Goal: Information Seeking & Learning: Learn about a topic

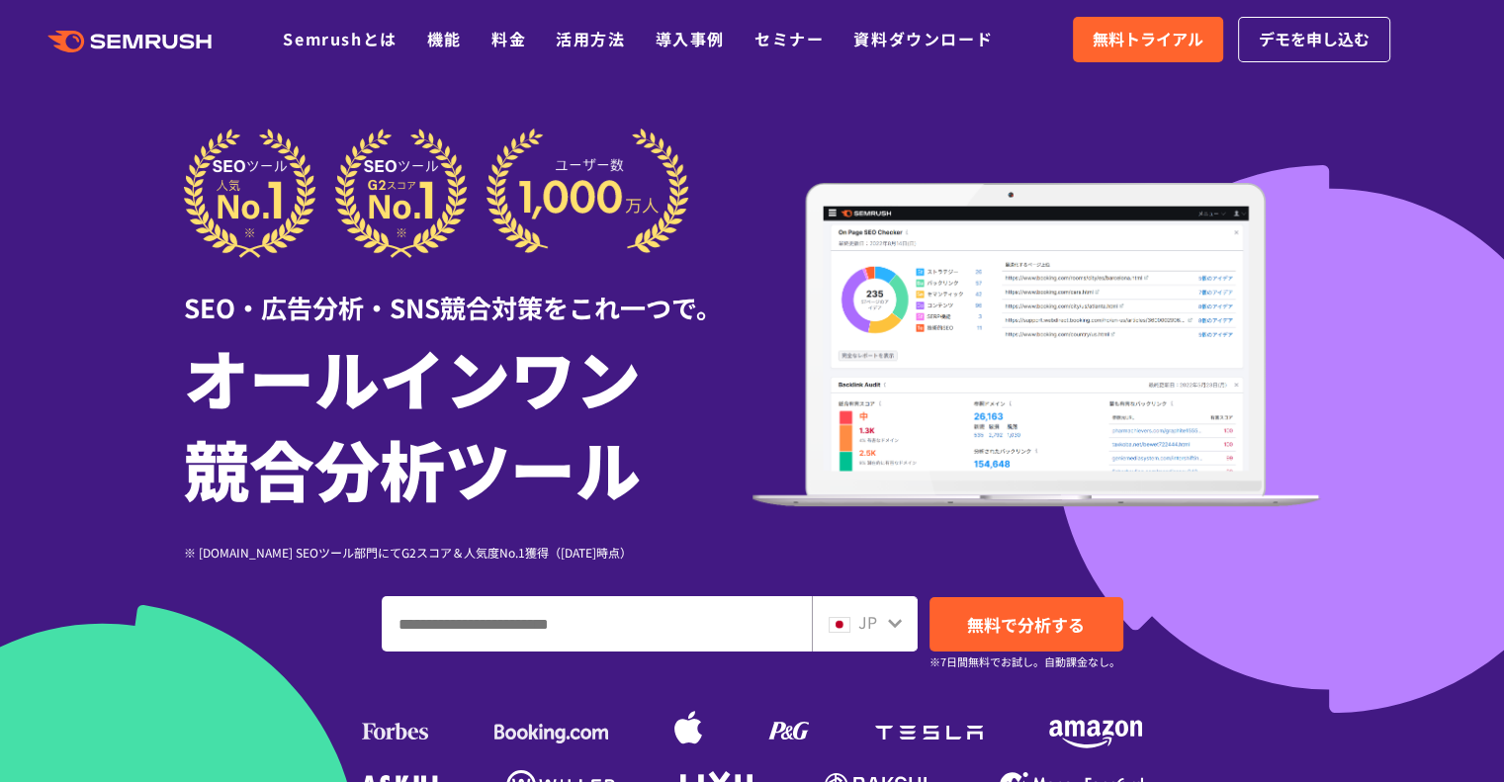
drag, startPoint x: 666, startPoint y: 667, endPoint x: 621, endPoint y: 604, distance: 77.9
click at [893, 632] on div at bounding box center [895, 621] width 16 height 26
click at [342, 38] on link "Semrushとは" at bounding box center [340, 39] width 114 height 24
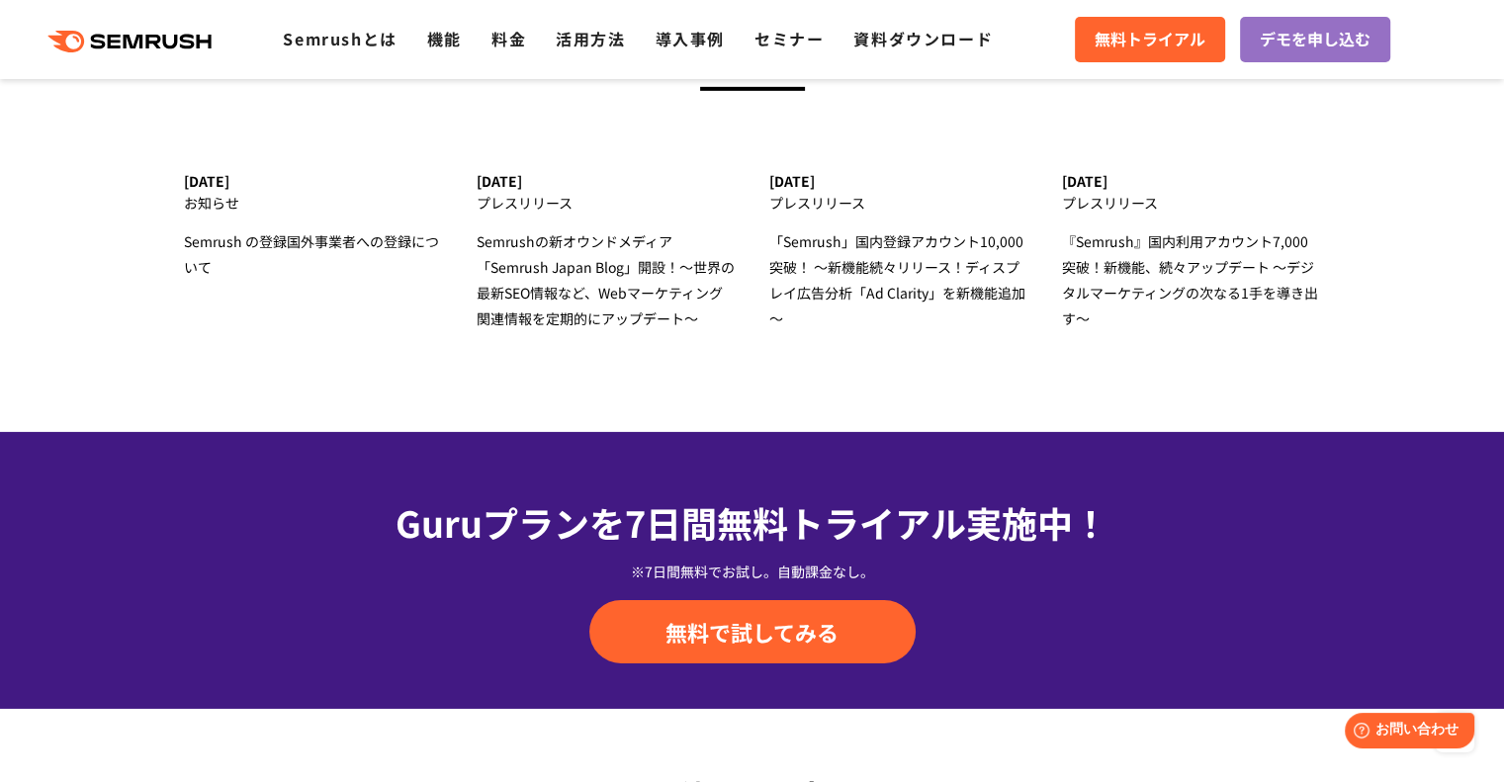
scroll to position [7035, 0]
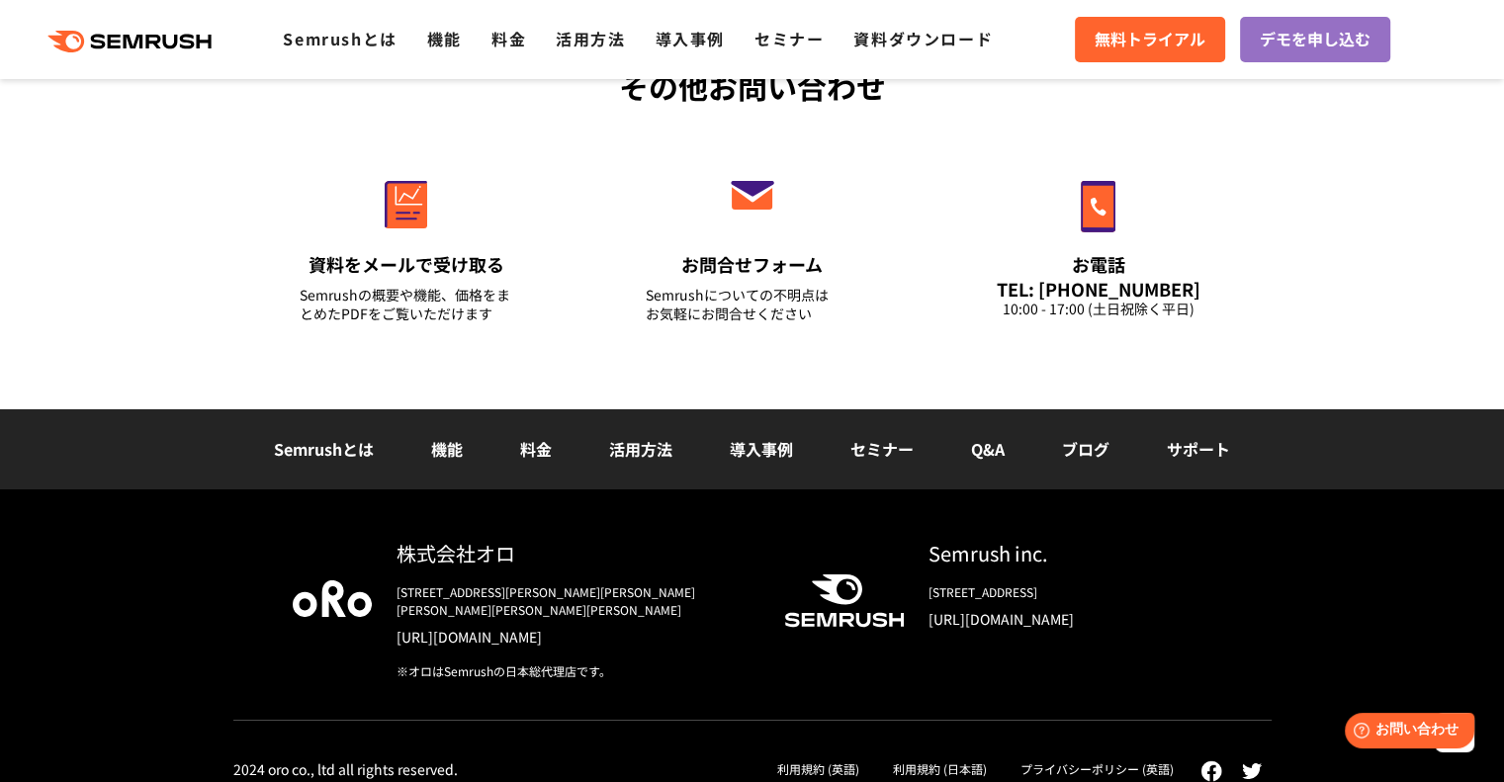
click at [488, 627] on link "[URL][DOMAIN_NAME]" at bounding box center [574, 637] width 356 height 20
click at [1044, 624] on link "[URL][DOMAIN_NAME]" at bounding box center [1070, 619] width 284 height 20
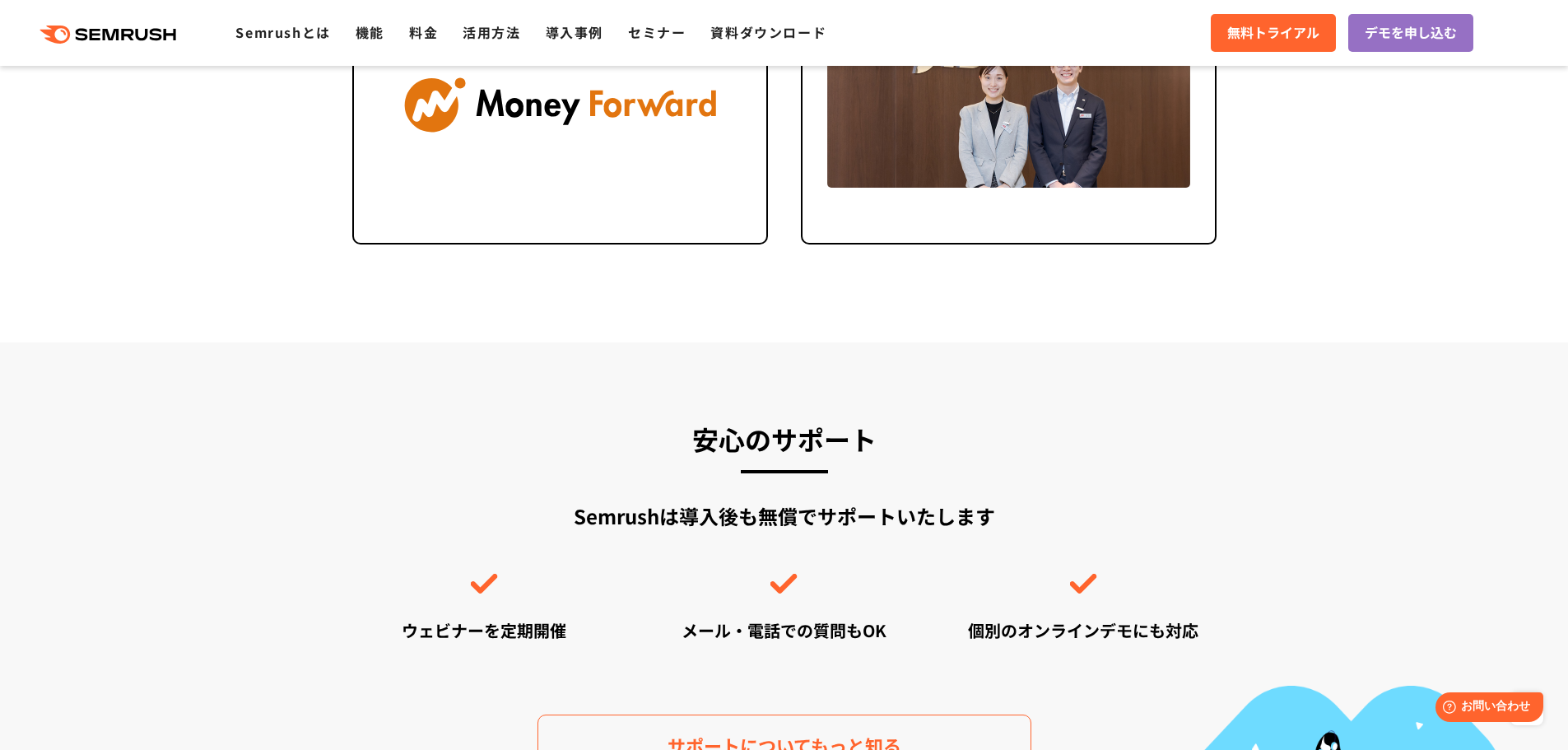
scroll to position [4113, 0]
